Goal: Task Accomplishment & Management: Complete application form

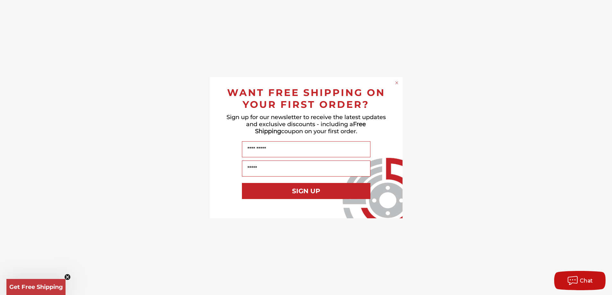
scroll to position [244, 0]
drag, startPoint x: 185, startPoint y: 148, endPoint x: 232, endPoint y: 223, distance: 88.7
click at [400, 83] on circle "Close dialog" at bounding box center [399, 83] width 6 height 6
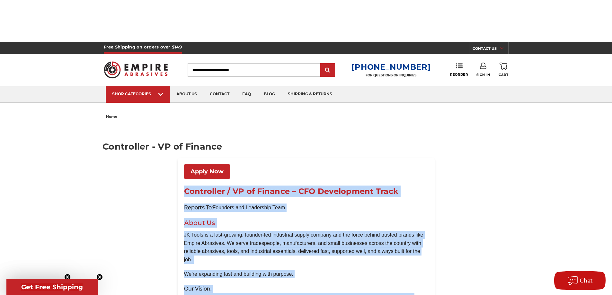
scroll to position [674, 0]
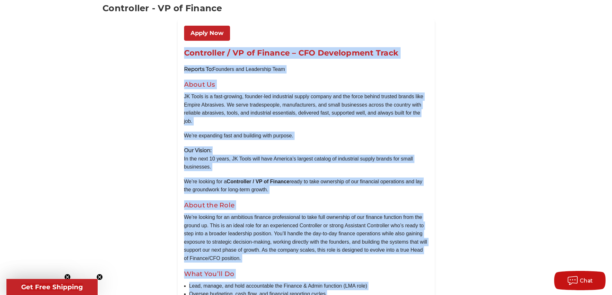
drag, startPoint x: 184, startPoint y: 135, endPoint x: 373, endPoint y: 174, distance: 192.9
copy div "Loremipsum / DO si Ametcon – ADI Elitseddoei Tempo Incidid Ut: Laboreet dol Mag…"
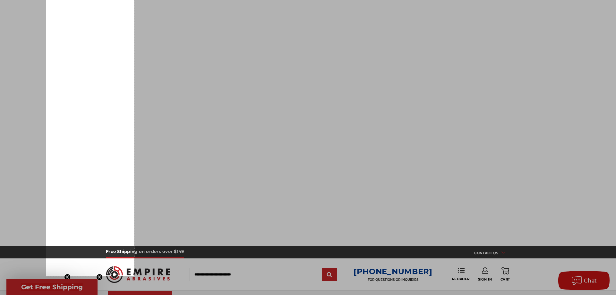
scroll to position [291, 0]
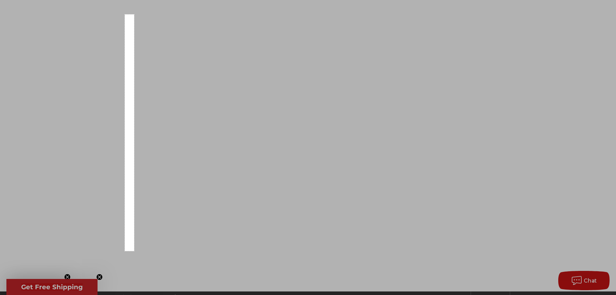
drag, startPoint x: 134, startPoint y: 252, endPoint x: 125, endPoint y: 251, distance: 9.3
click at [125, 251] on div "29 X 737" at bounding box center [308, 229] width 616 height 1041
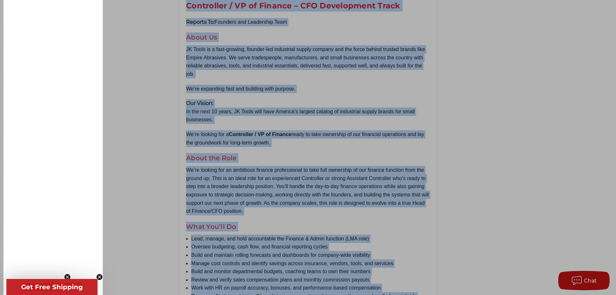
scroll to position [746, 0]
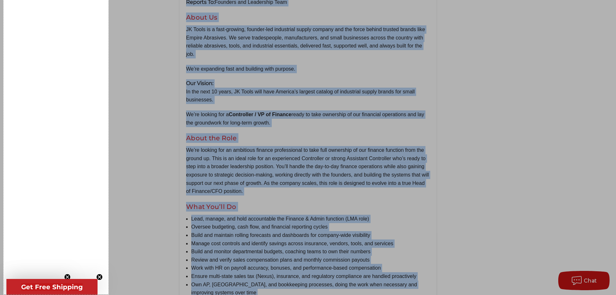
drag, startPoint x: 4, startPoint y: 294, endPoint x: 106, endPoint y: 298, distance: 102.8
click at [106, 295] on html "Free Shipping on orders over $149 CONTACT US [DATE] - [DATE] (excluding holiday…" at bounding box center [308, 69] width 616 height 1630
click at [108, 293] on div at bounding box center [310, 294] width 613 height 2
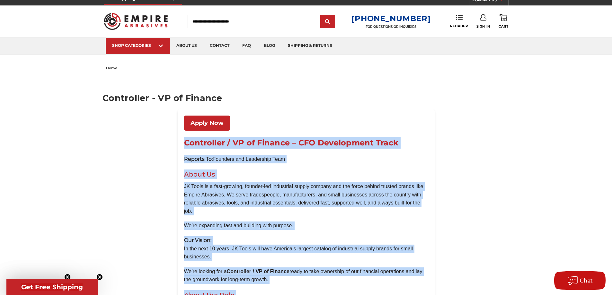
scroll to position [744, 0]
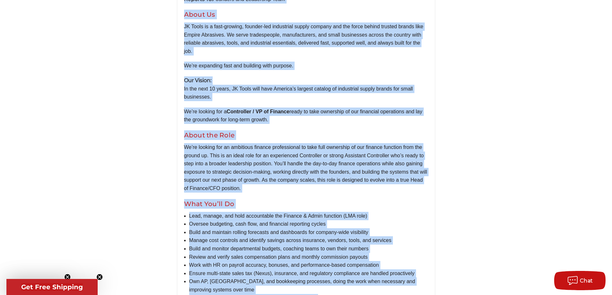
click at [99, 279] on circle "Close teaser" at bounding box center [100, 277] width 6 height 6
click at [67, 275] on circle "Close teaser" at bounding box center [68, 277] width 6 height 6
